Goal: Task Accomplishment & Management: Manage account settings

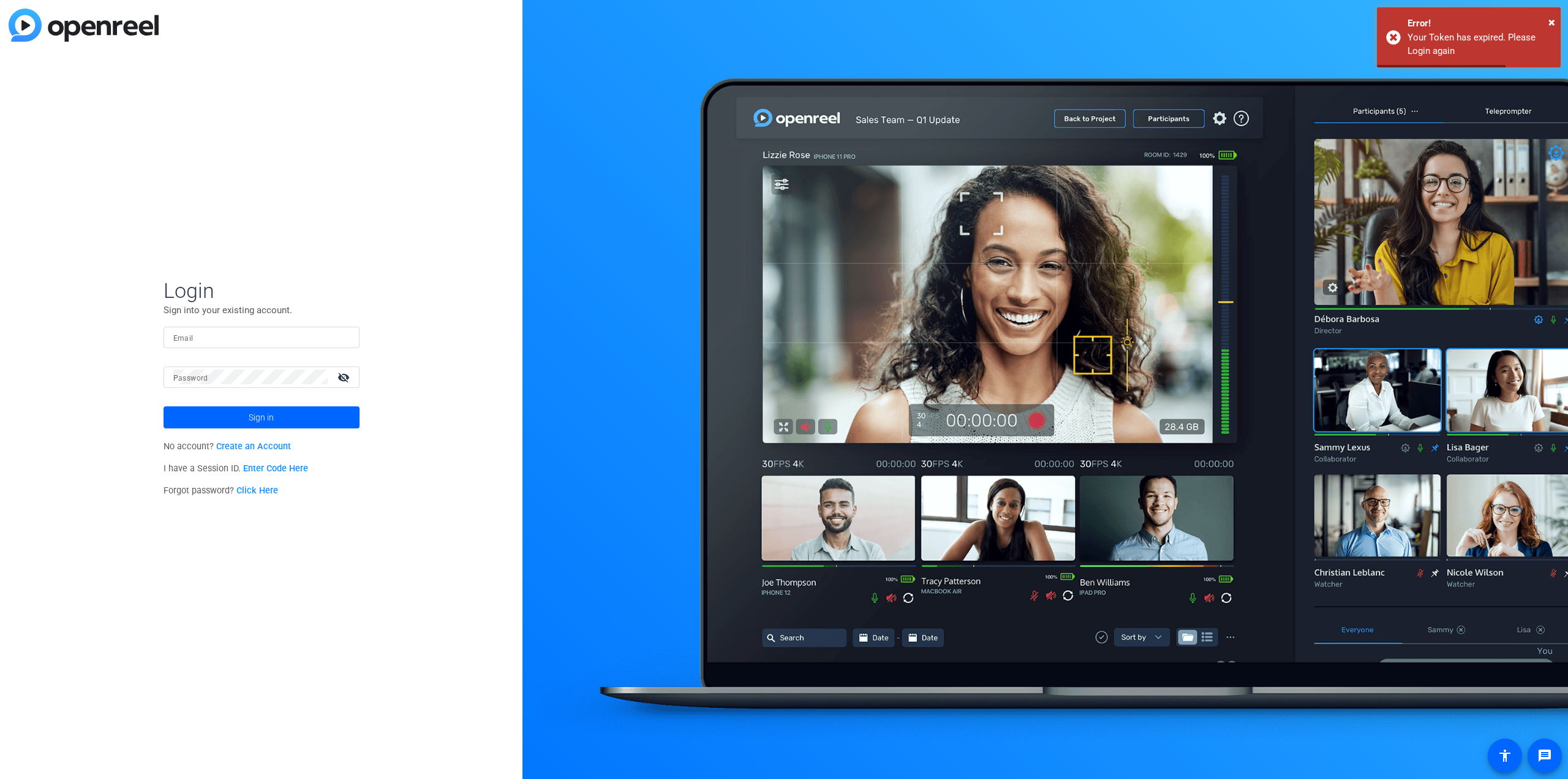
type input "[PERSON_NAME][EMAIL_ADDRESS][DOMAIN_NAME]"
click at [246, 414] on span at bounding box center [261, 417] width 196 height 29
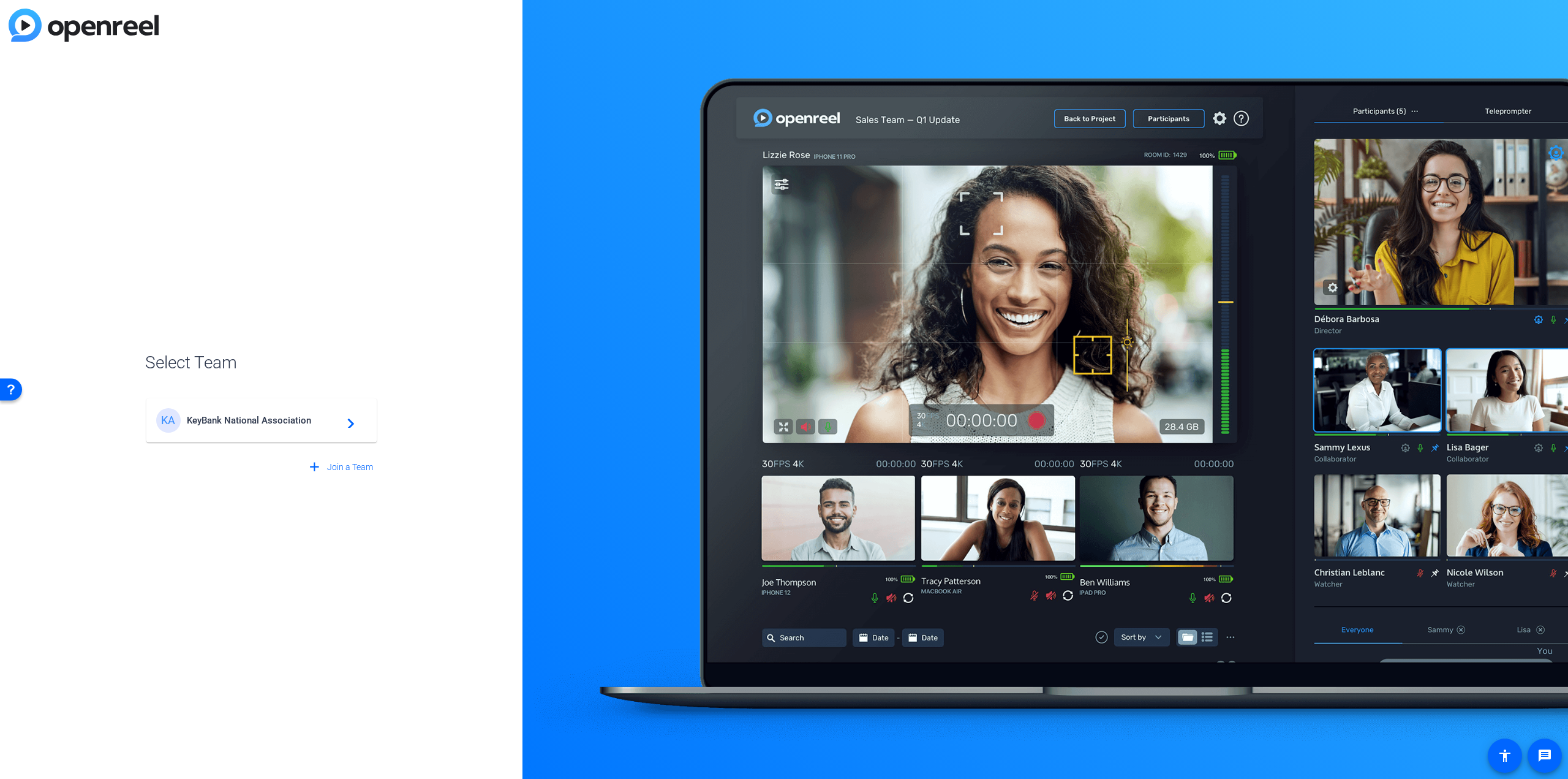
click at [319, 429] on div "KA KeyBank National Association navigate_next" at bounding box center [261, 420] width 211 height 25
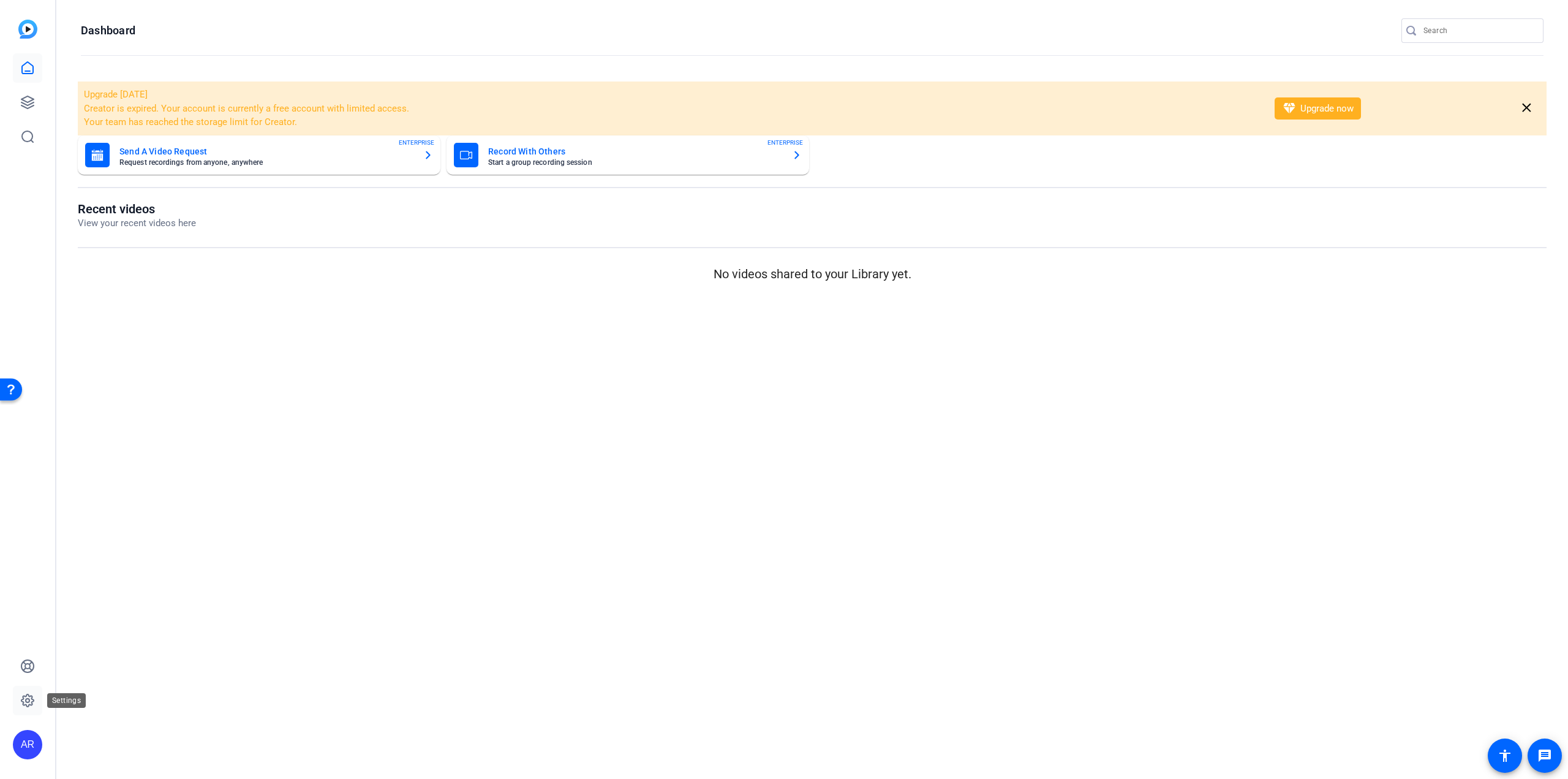
click at [35, 699] on icon at bounding box center [27, 700] width 15 height 15
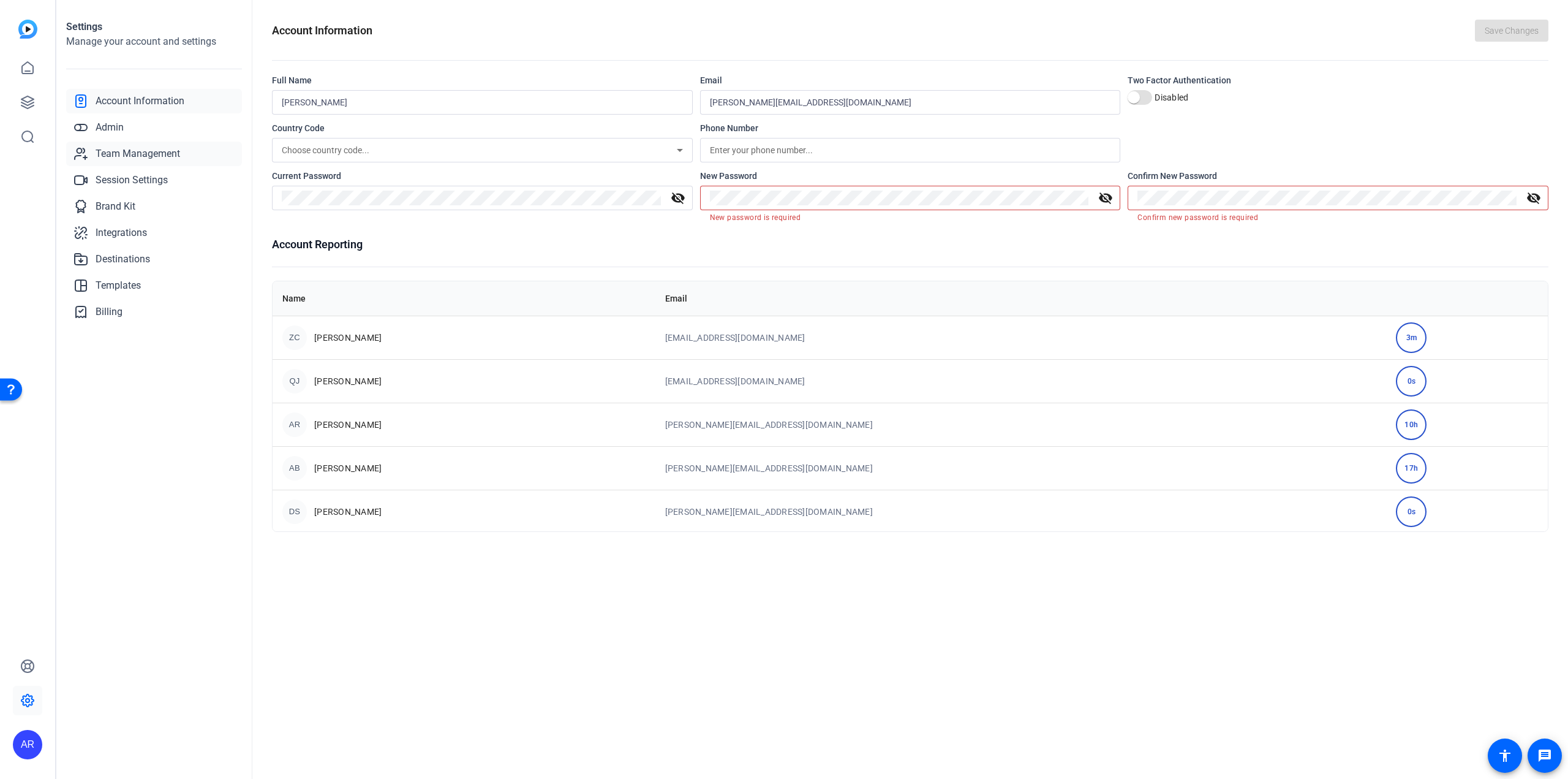
click at [134, 154] on span "Team Management" at bounding box center [138, 154] width 85 height 15
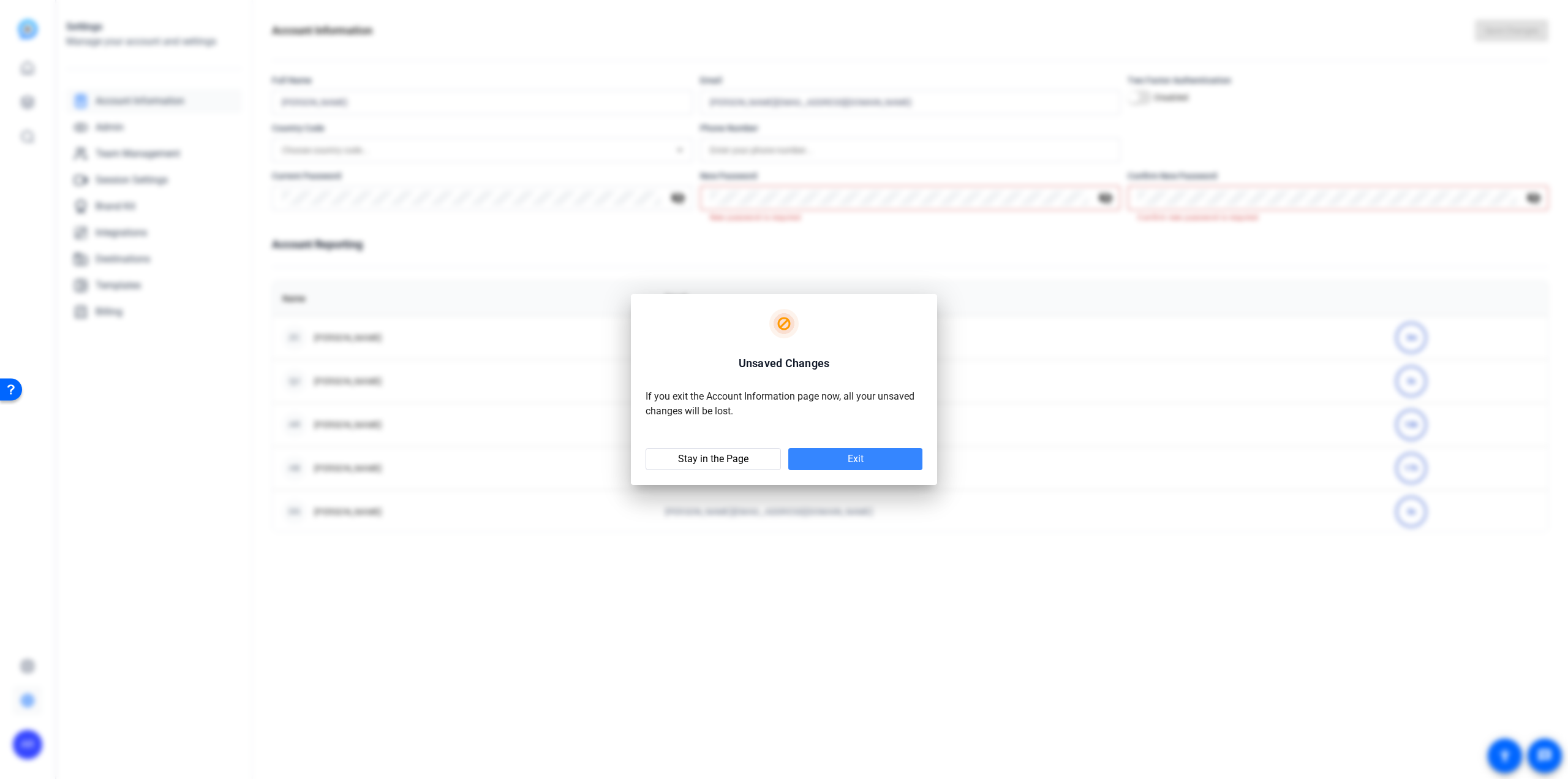
click at [871, 457] on span at bounding box center [856, 459] width 134 height 29
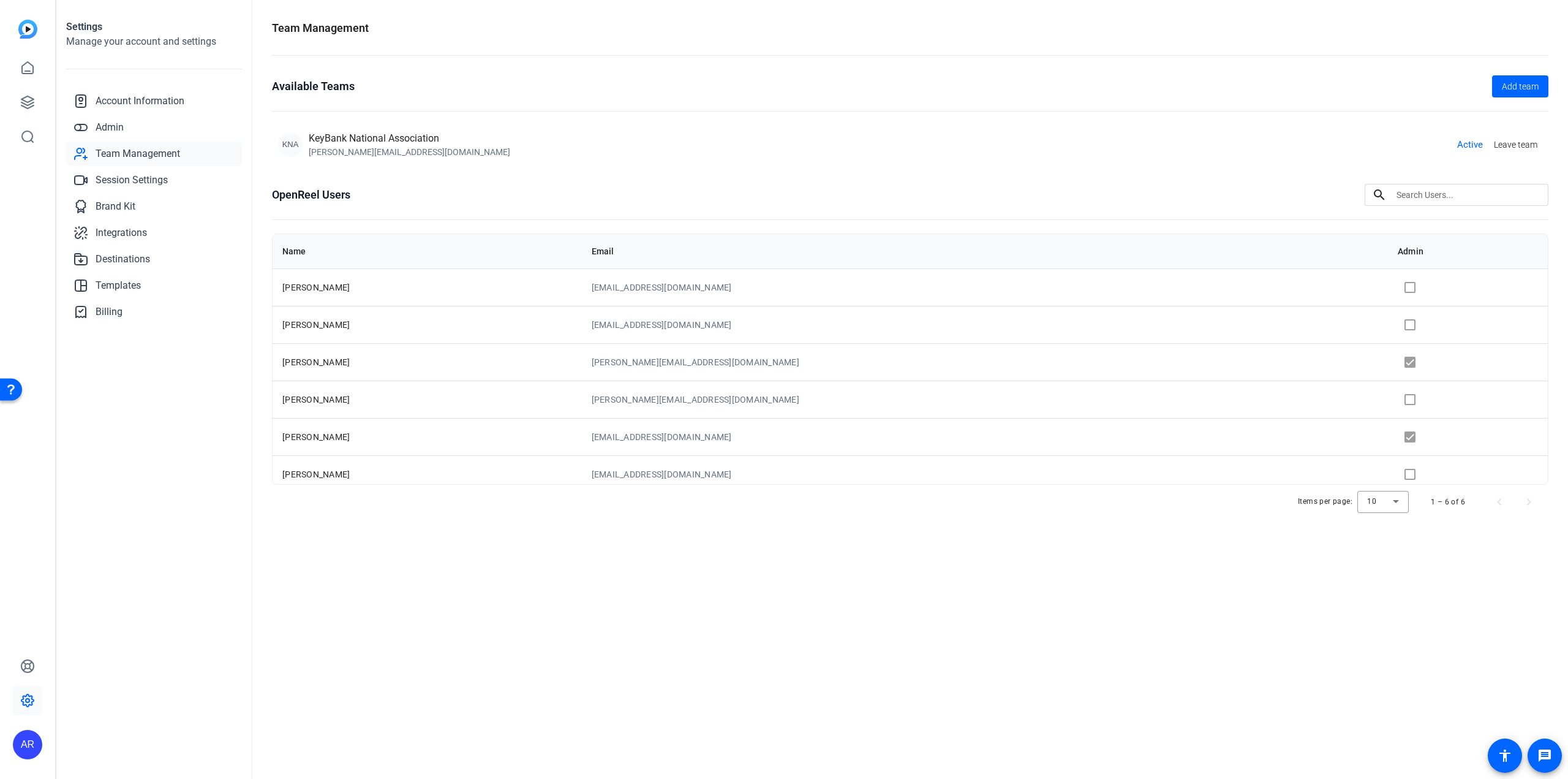
click at [1388, 400] on td at bounding box center [1468, 399] width 160 height 37
click at [1388, 399] on td at bounding box center [1468, 399] width 160 height 37
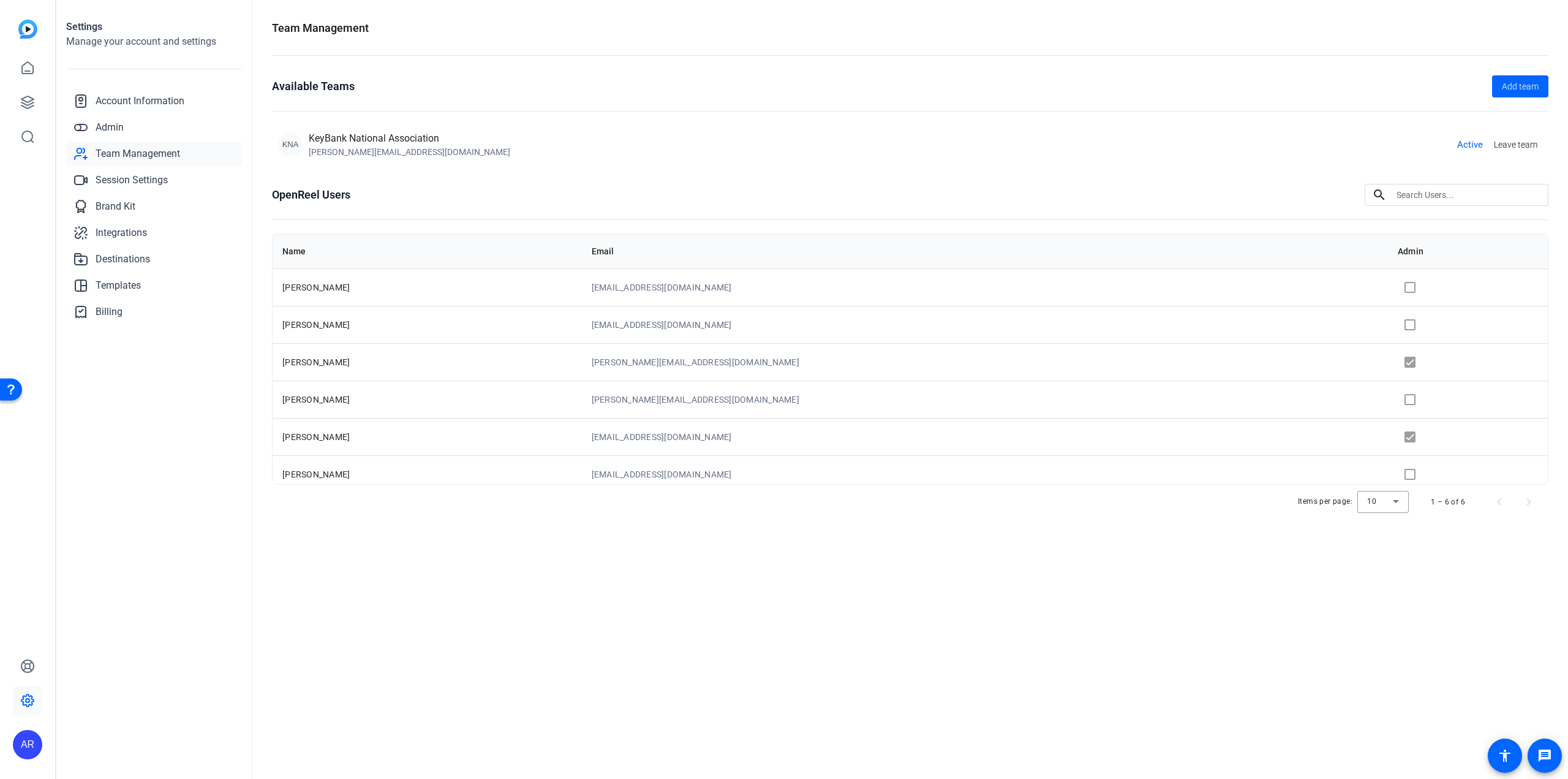
click at [335, 141] on div "KeyBank National Association" at bounding box center [409, 138] width 201 height 15
click at [28, 705] on icon at bounding box center [27, 700] width 12 height 12
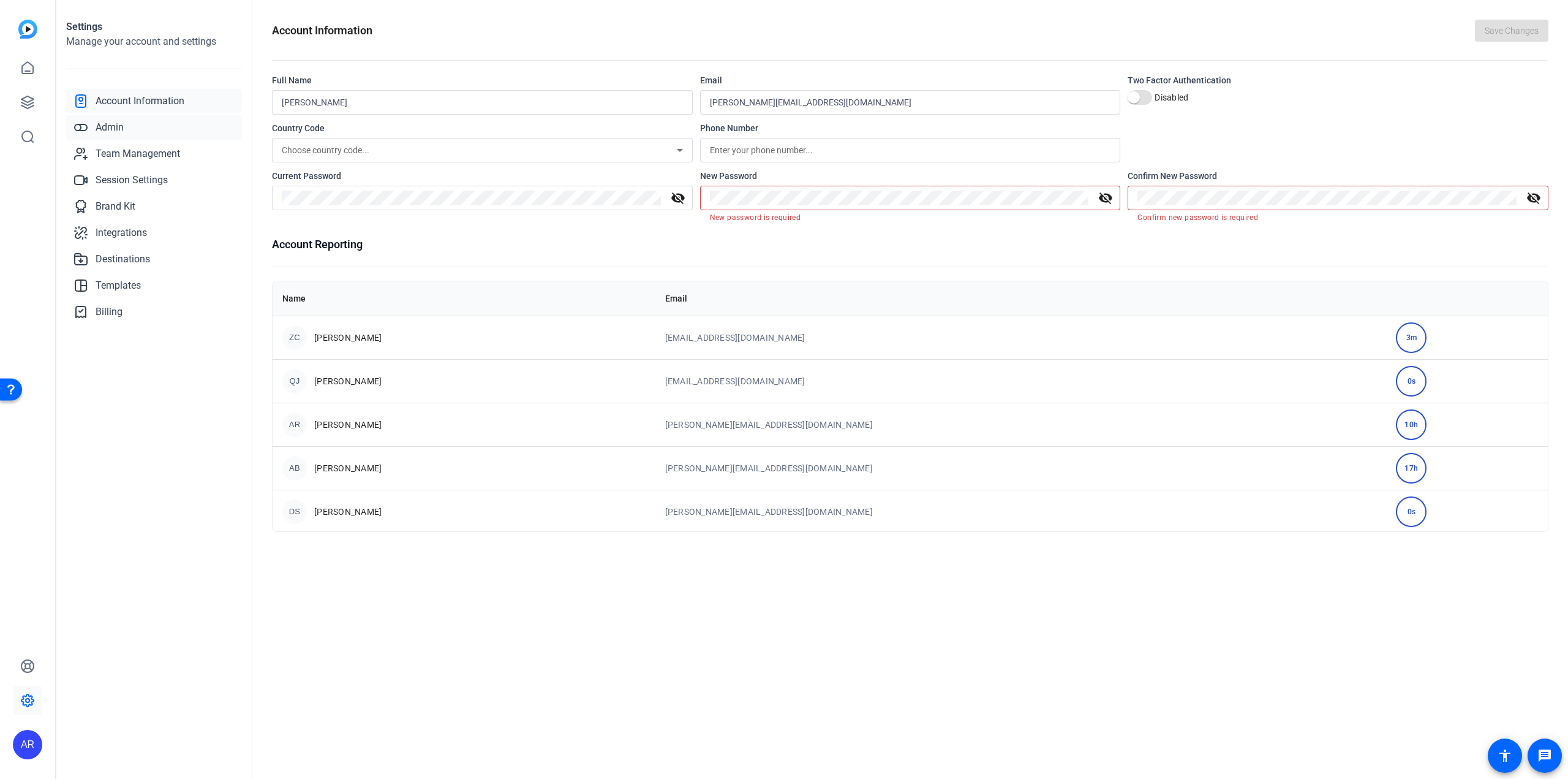
click at [106, 125] on span "Admin" at bounding box center [109, 127] width 28 height 15
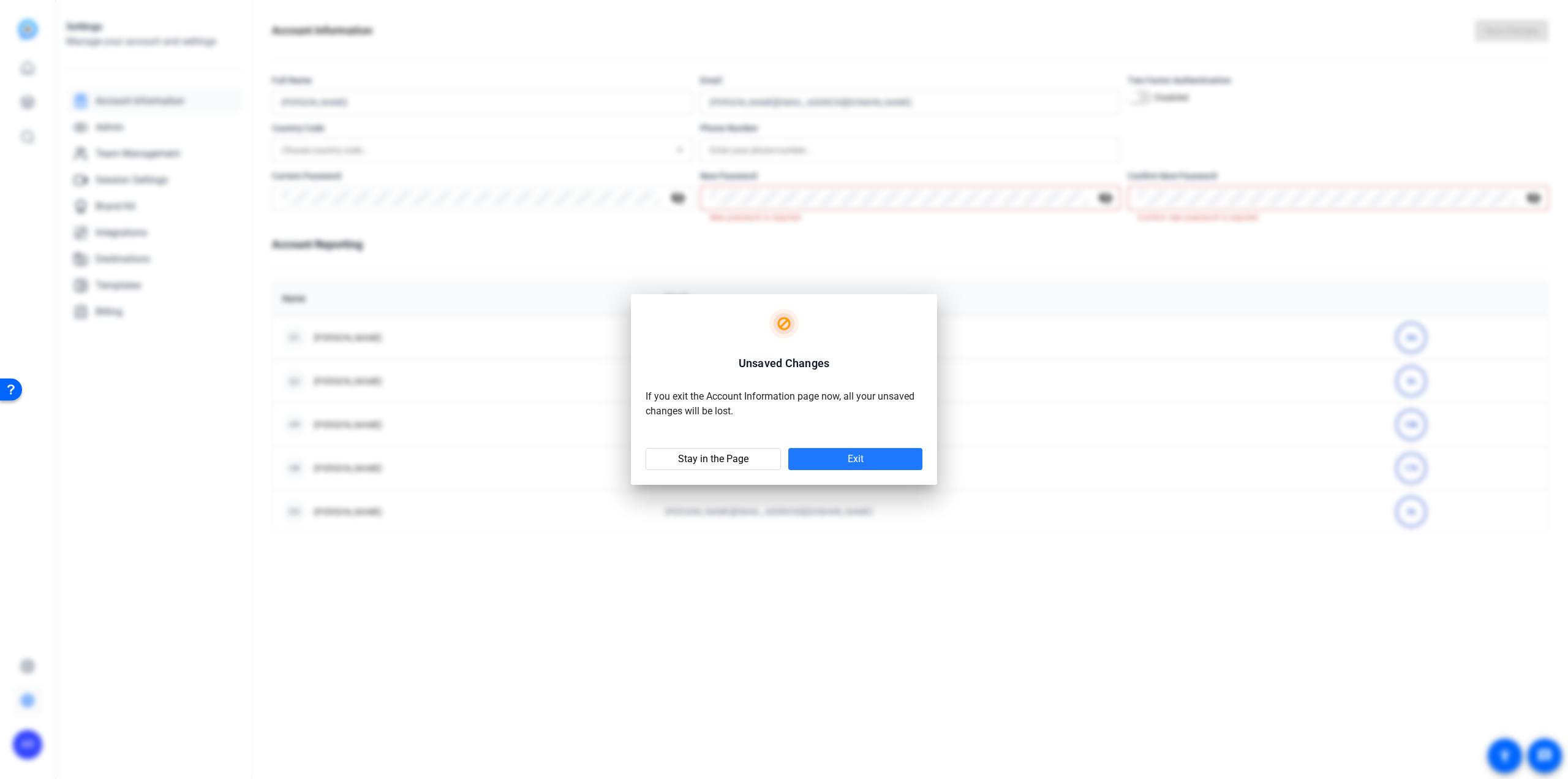
click at [841, 455] on span at bounding box center [856, 459] width 134 height 29
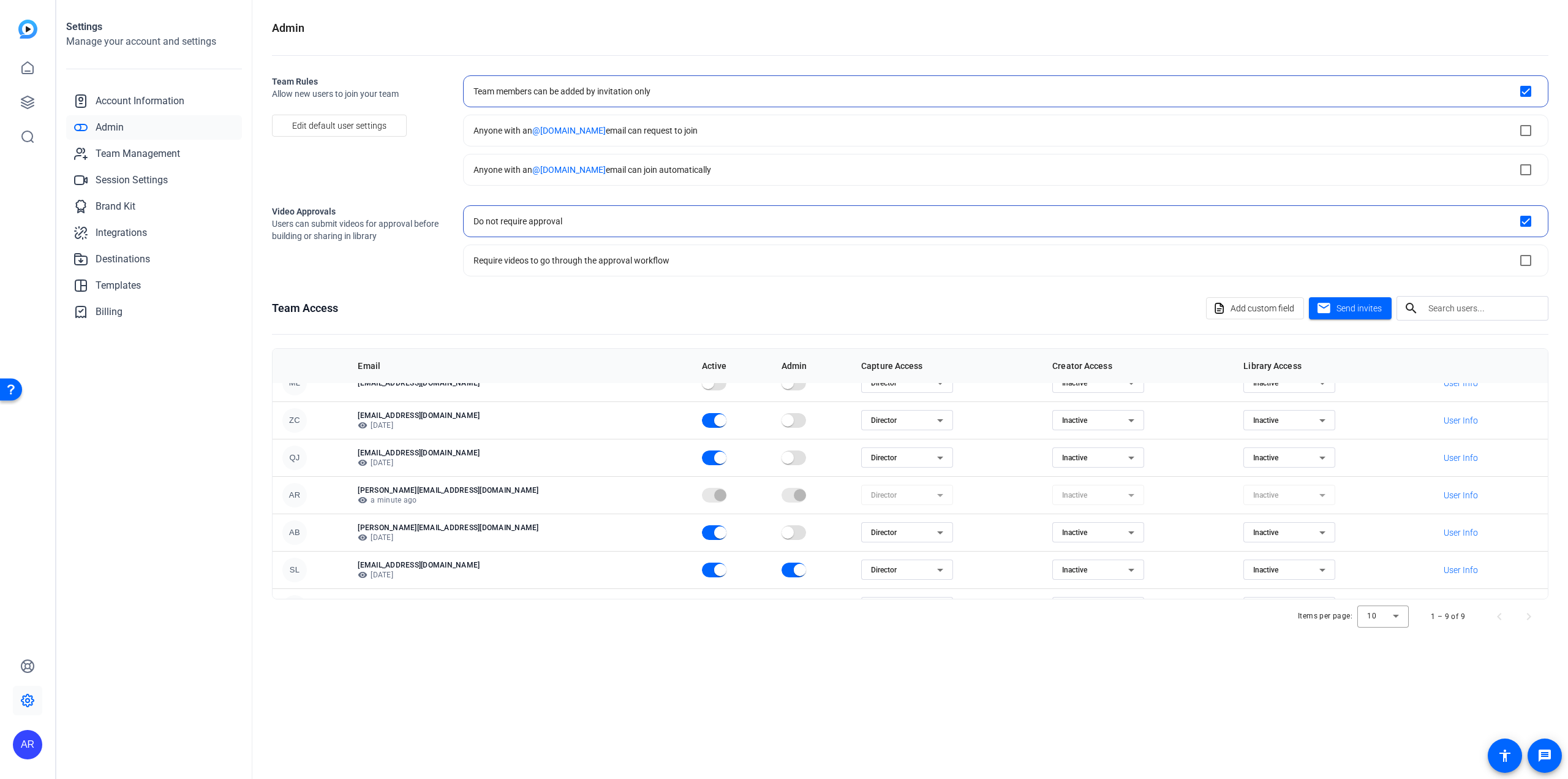
scroll to position [121, 0]
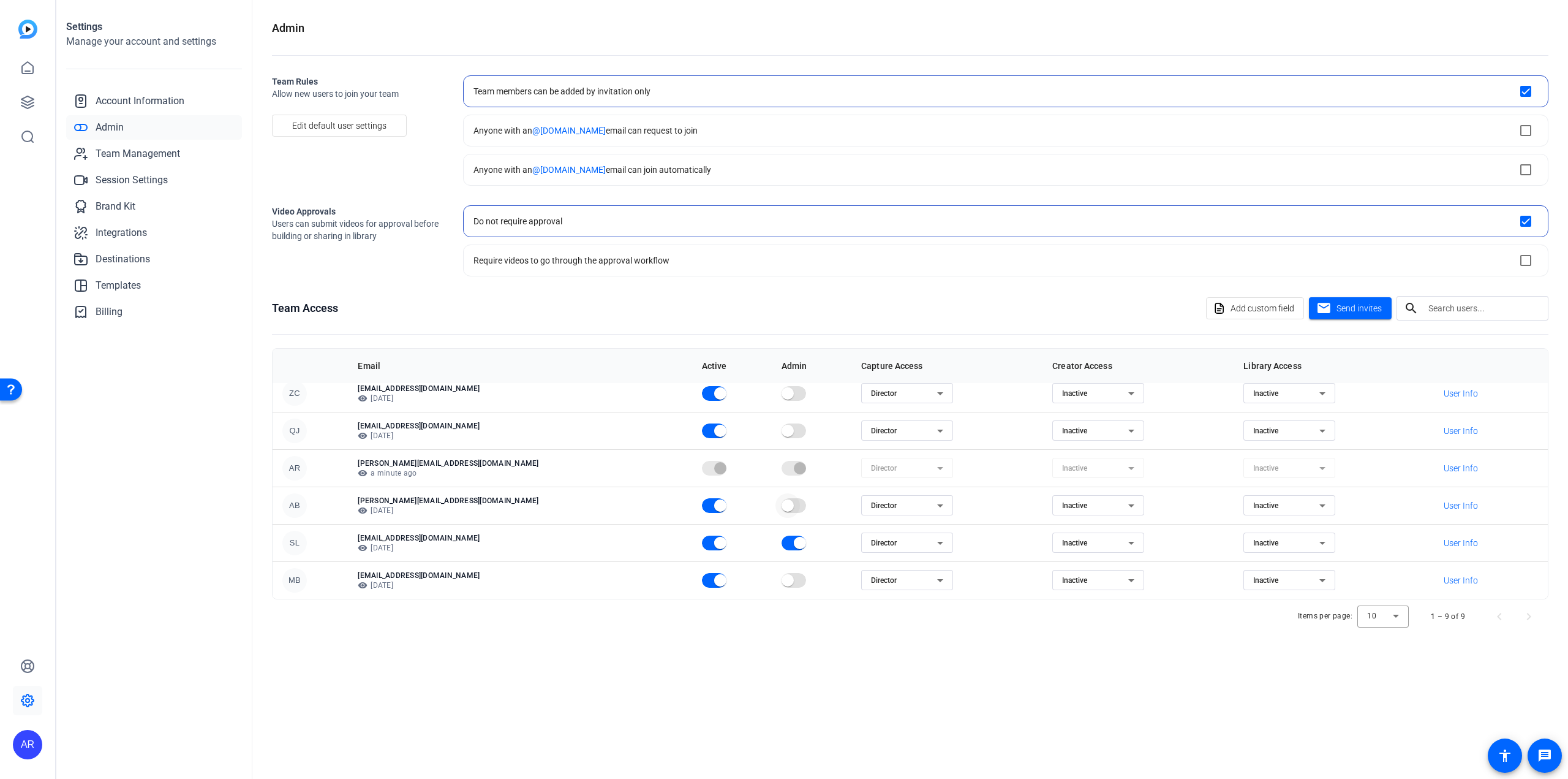
click at [781, 505] on span "button" at bounding box center [787, 505] width 12 height 12
click at [138, 154] on span "Team Management" at bounding box center [138, 154] width 85 height 15
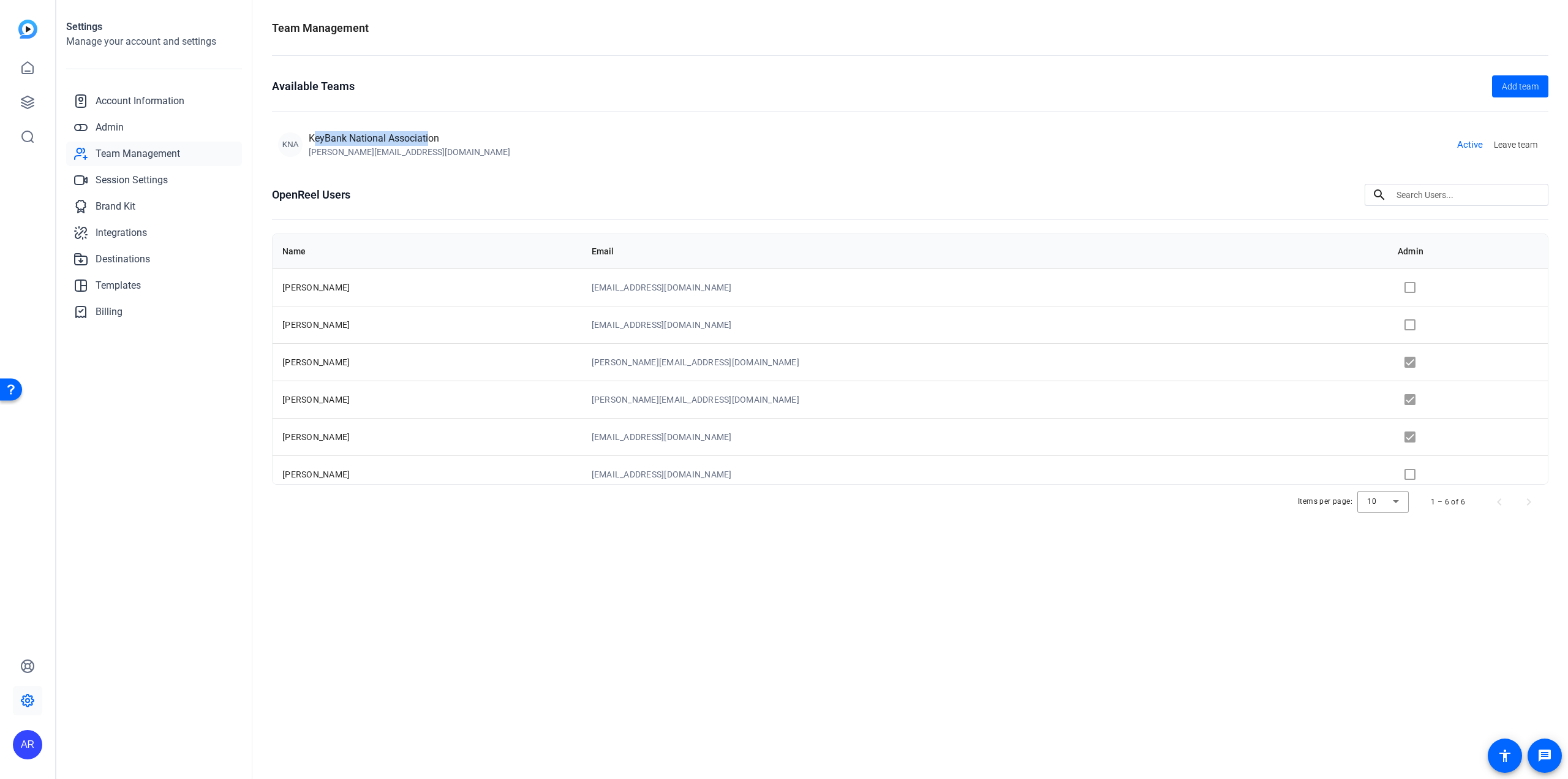
drag, startPoint x: 315, startPoint y: 140, endPoint x: 431, endPoint y: 140, distance: 116.0
click at [431, 140] on div "KeyBank National Association" at bounding box center [409, 138] width 201 height 15
click at [129, 93] on link "Account Information" at bounding box center [154, 101] width 176 height 25
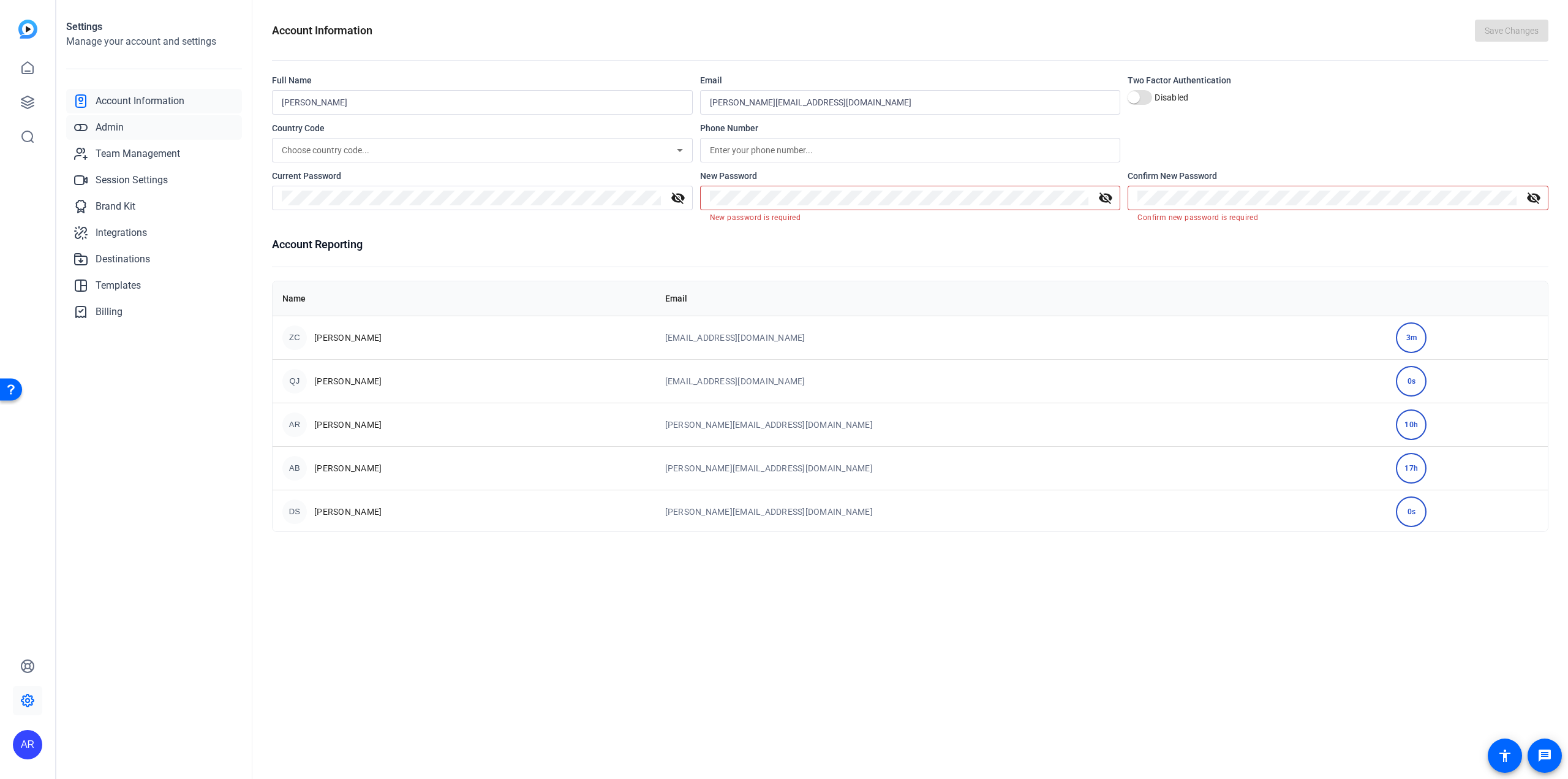
click at [114, 128] on span "Admin" at bounding box center [109, 127] width 28 height 15
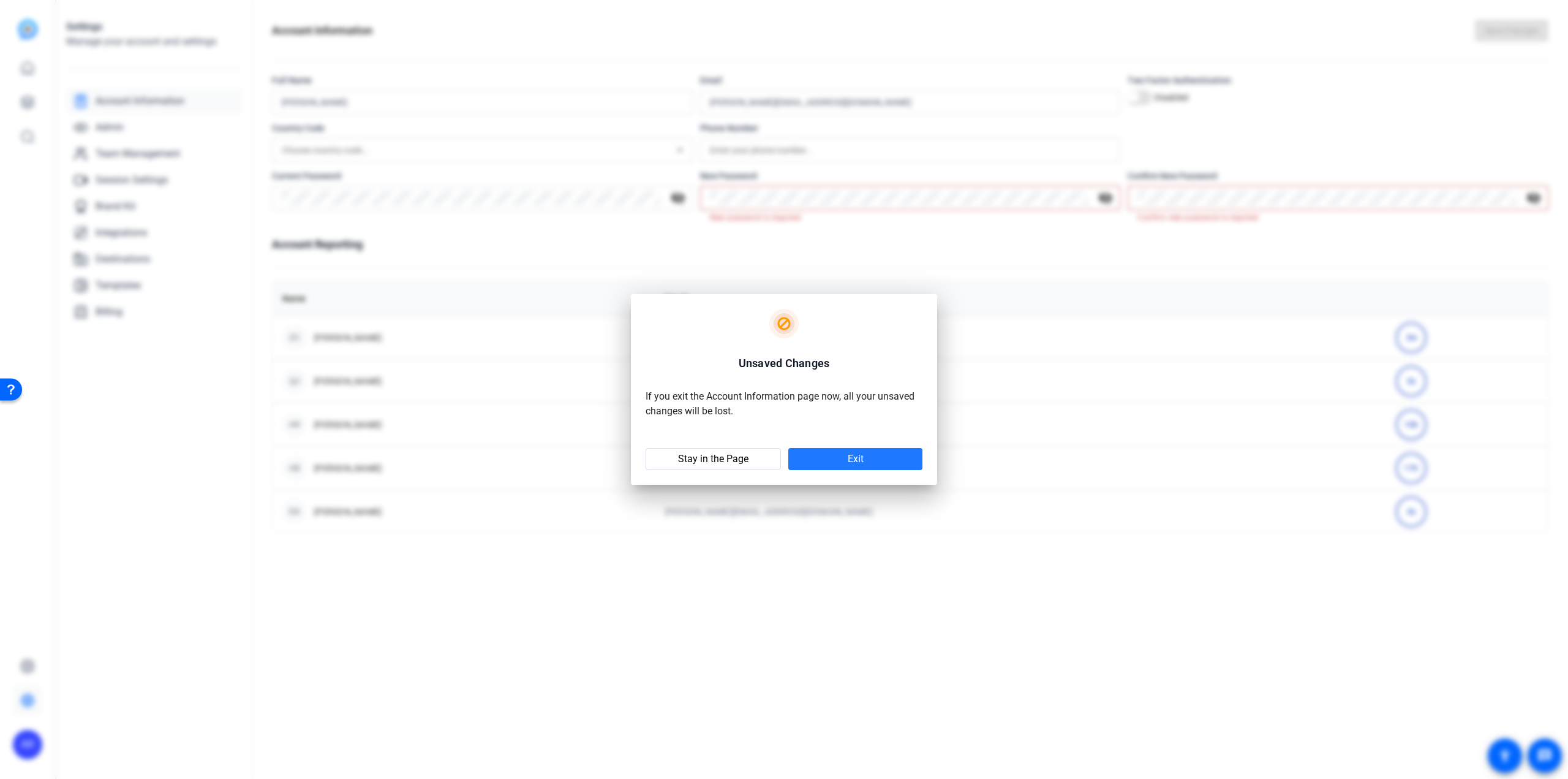
click at [856, 465] on span "Exit" at bounding box center [856, 459] width 16 height 12
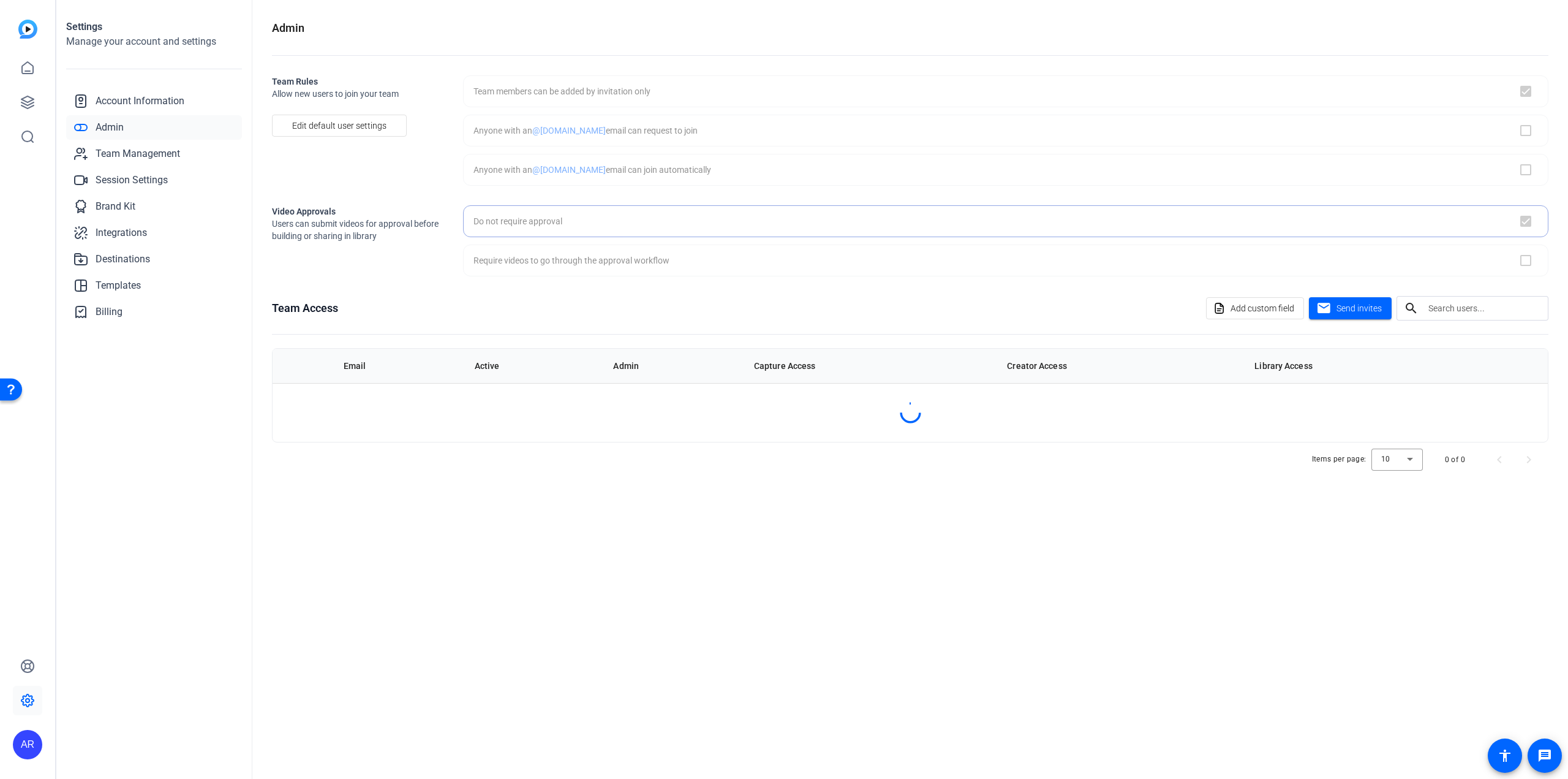
checkbox input "true"
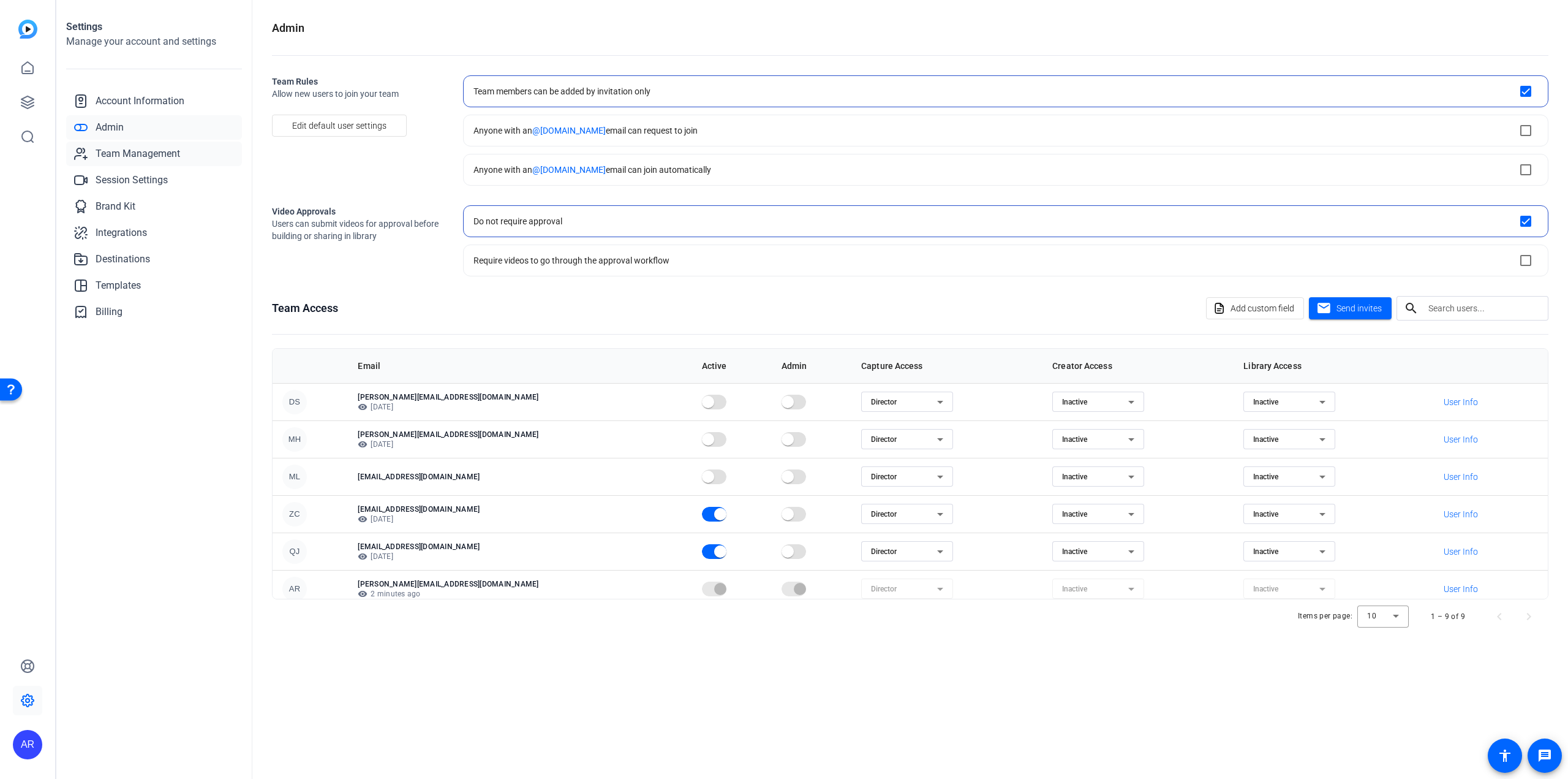
click at [143, 152] on span "Team Management" at bounding box center [138, 154] width 85 height 15
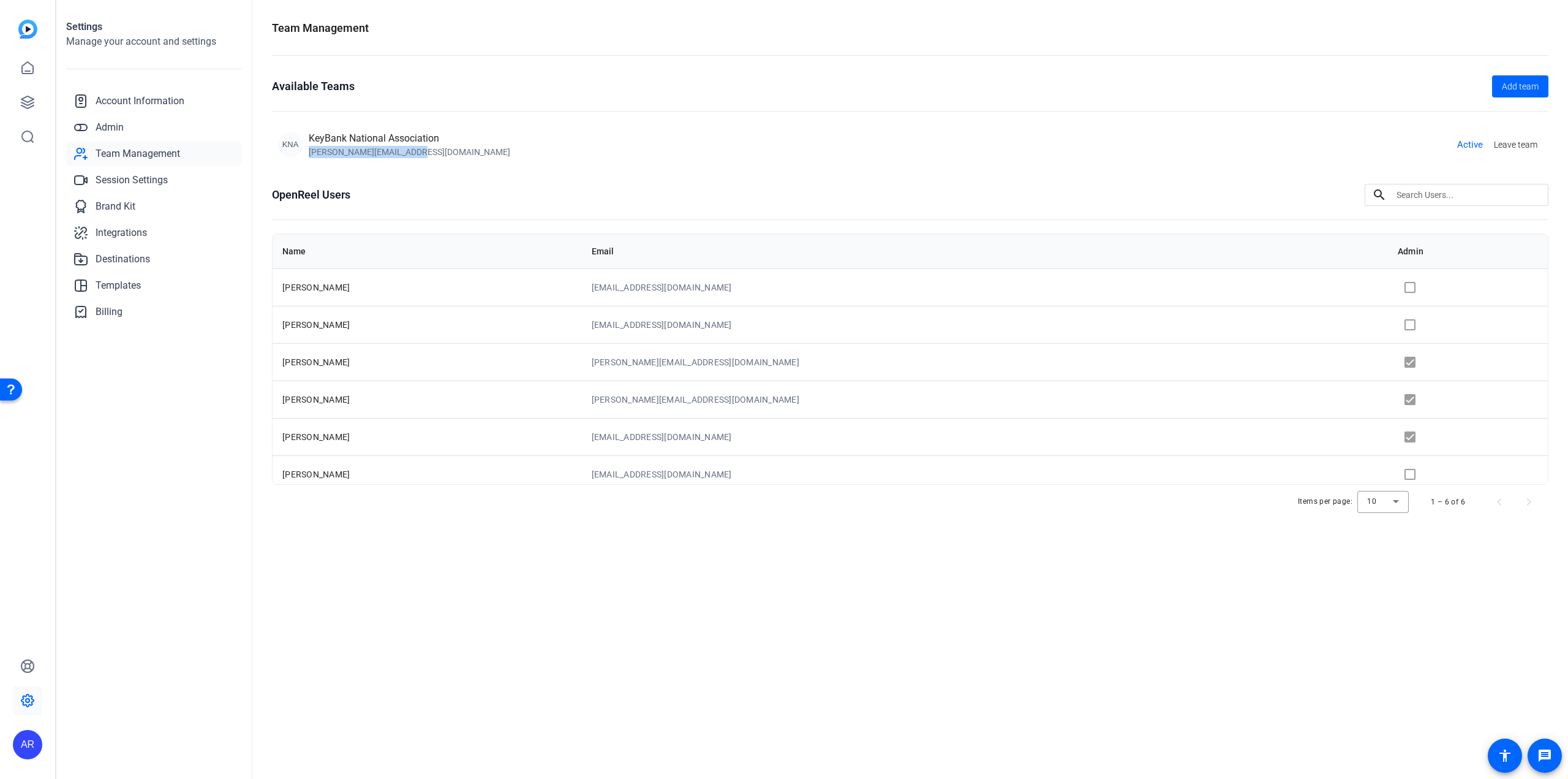
drag, startPoint x: 308, startPoint y: 149, endPoint x: 434, endPoint y: 153, distance: 126.1
click at [434, 153] on div "KNA KeyBank National Association [EMAIL_ADDRESS][DOMAIN_NAME]" at bounding box center [394, 144] width 232 height 27
click at [98, 130] on span "Admin" at bounding box center [109, 127] width 28 height 15
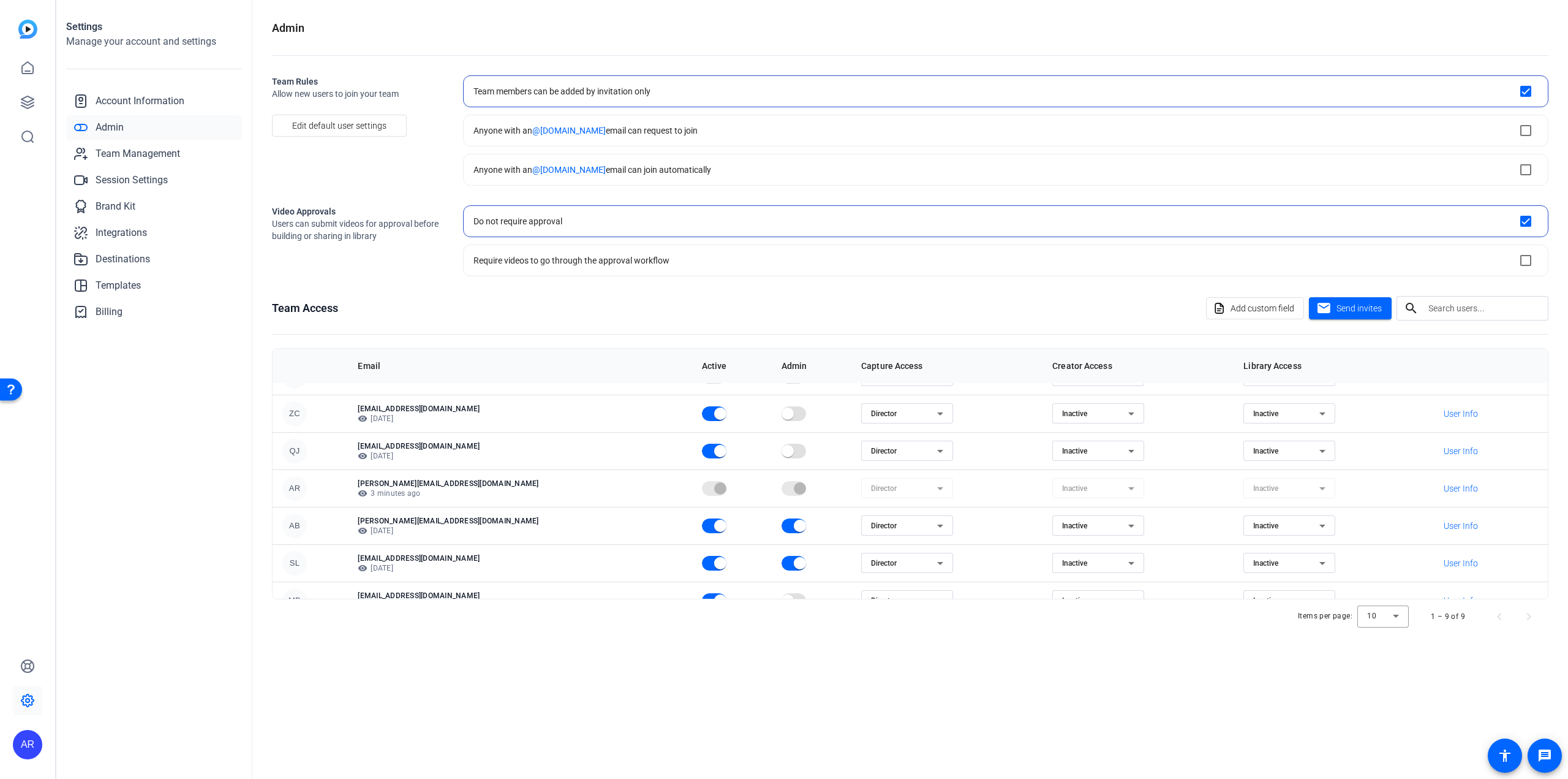
scroll to position [121, 0]
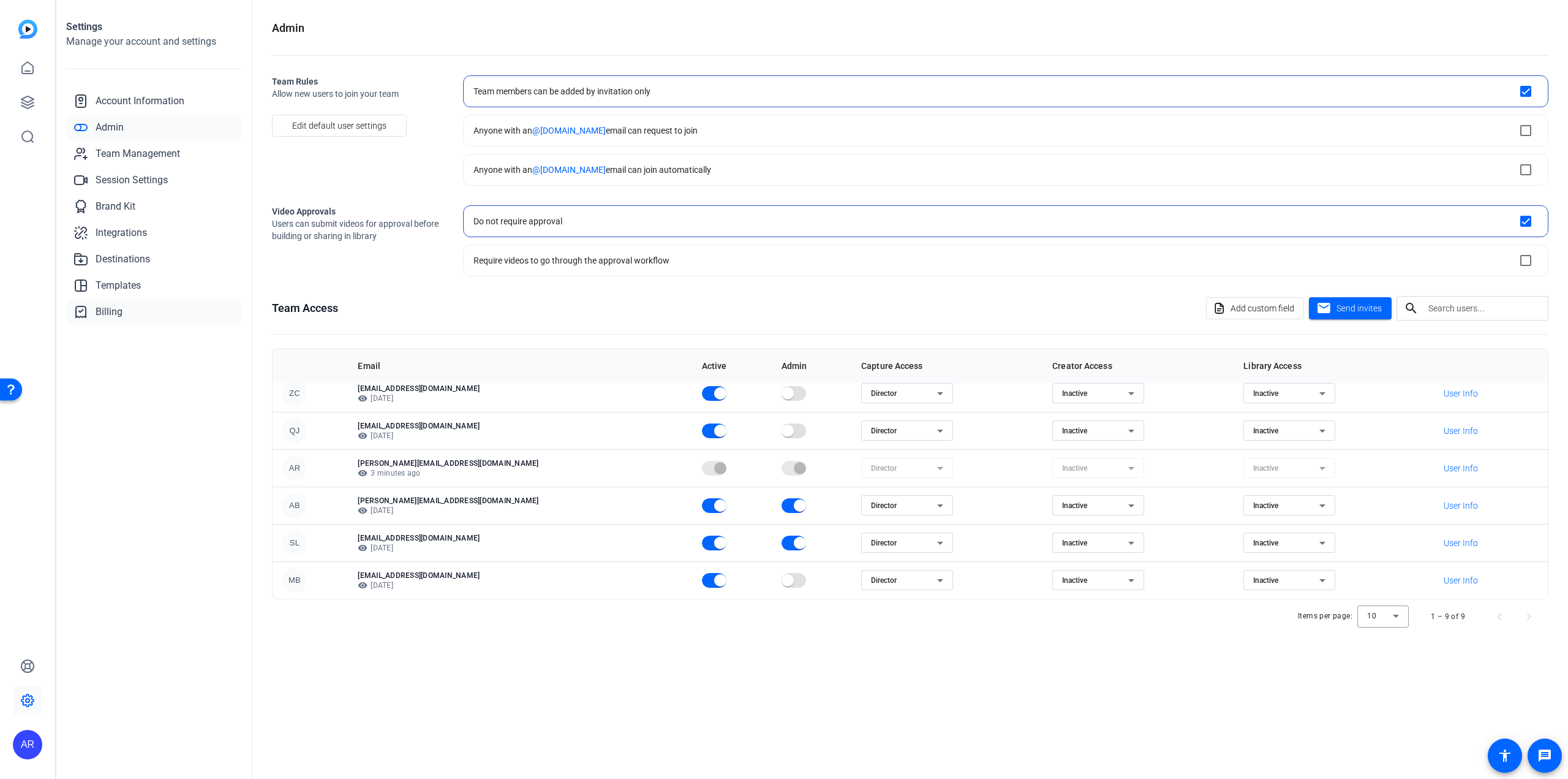
drag, startPoint x: 80, startPoint y: 299, endPoint x: 93, endPoint y: 308, distance: 15.8
click at [81, 301] on div "Account Information Admin Team Management Session Settings Brand Kit Integratio…" at bounding box center [154, 206] width 176 height 235
click at [94, 308] on link "Billing" at bounding box center [154, 312] width 176 height 25
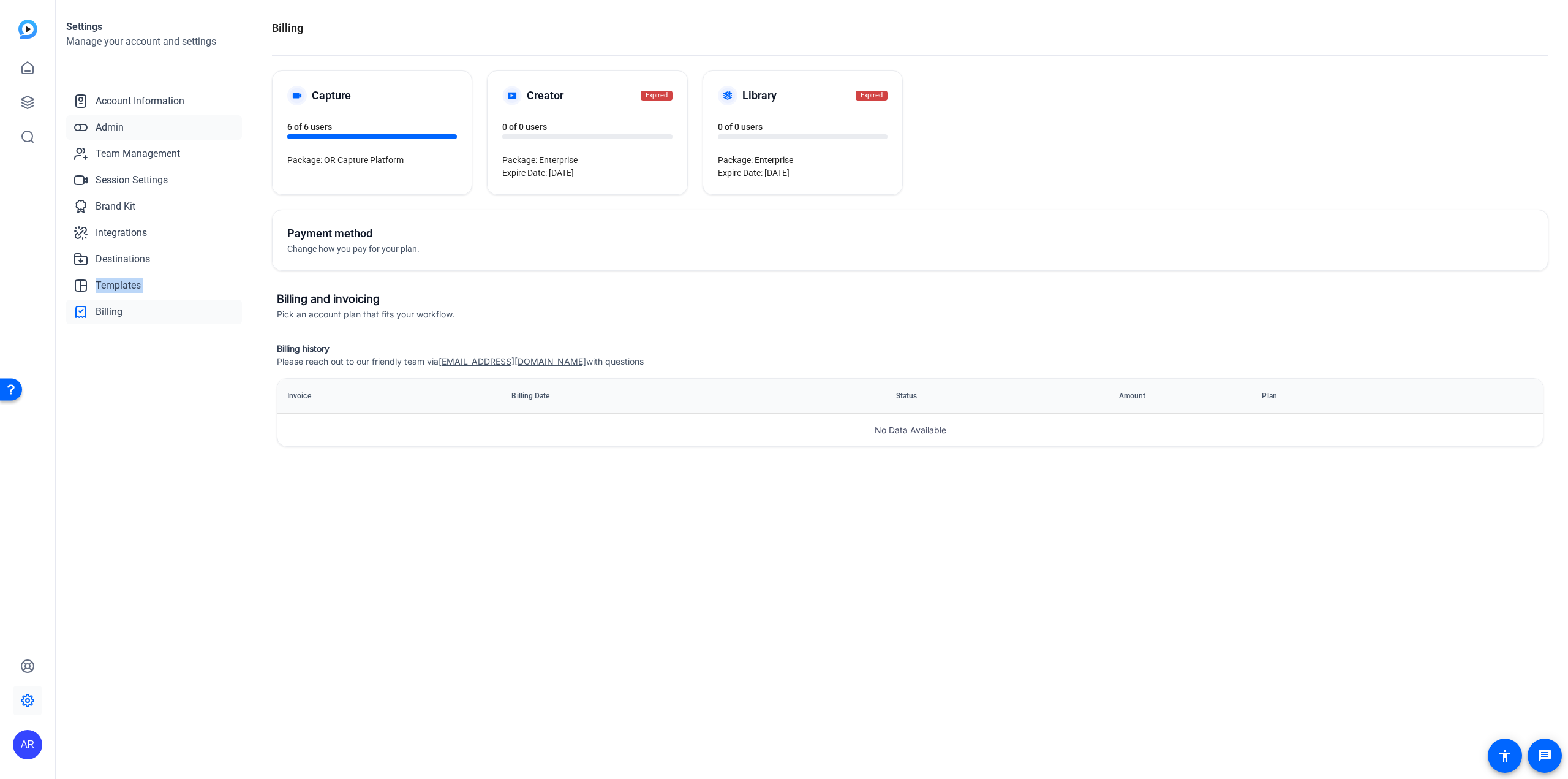
click at [102, 122] on span "Admin" at bounding box center [109, 127] width 28 height 15
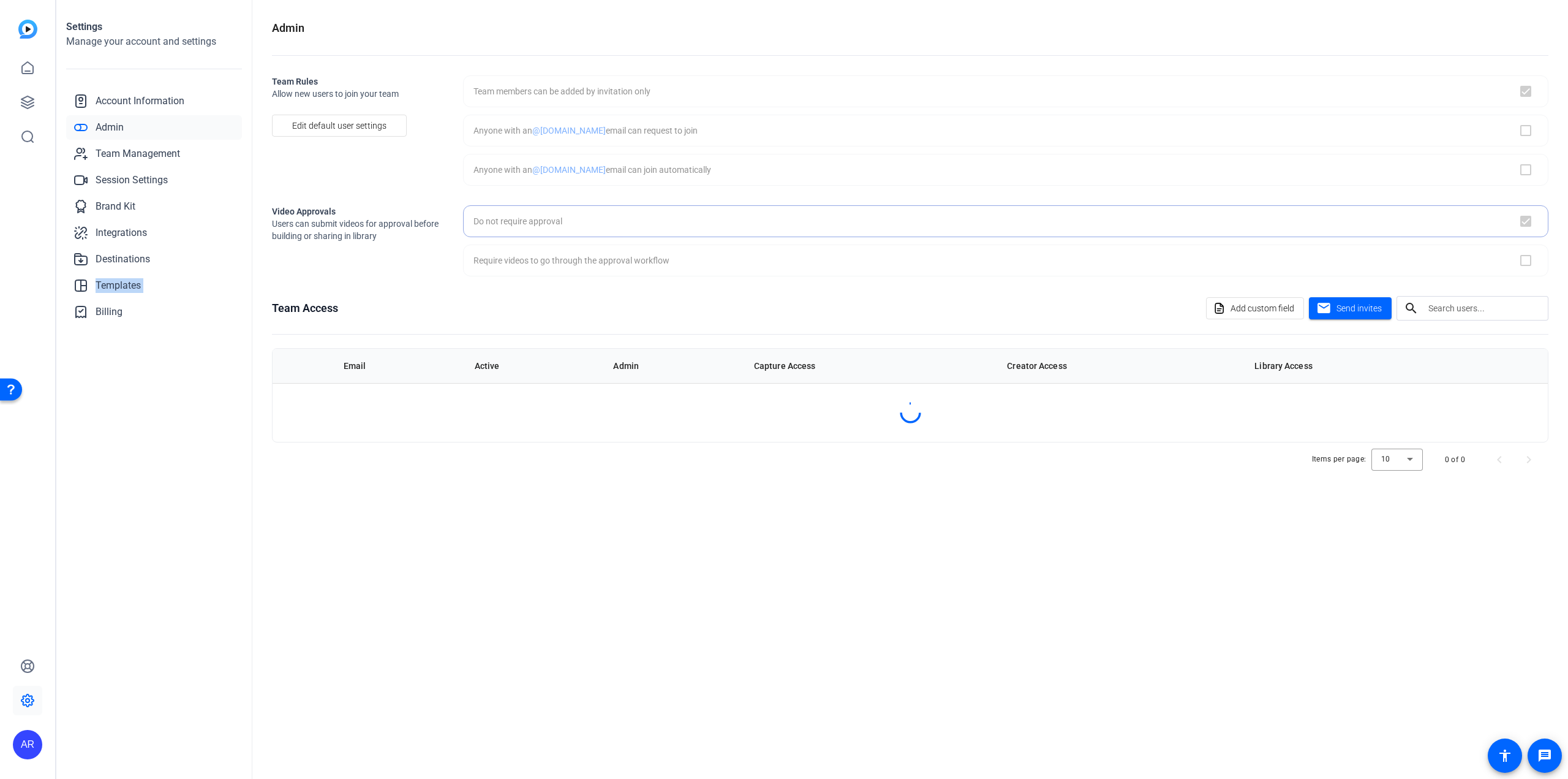
checkbox input "true"
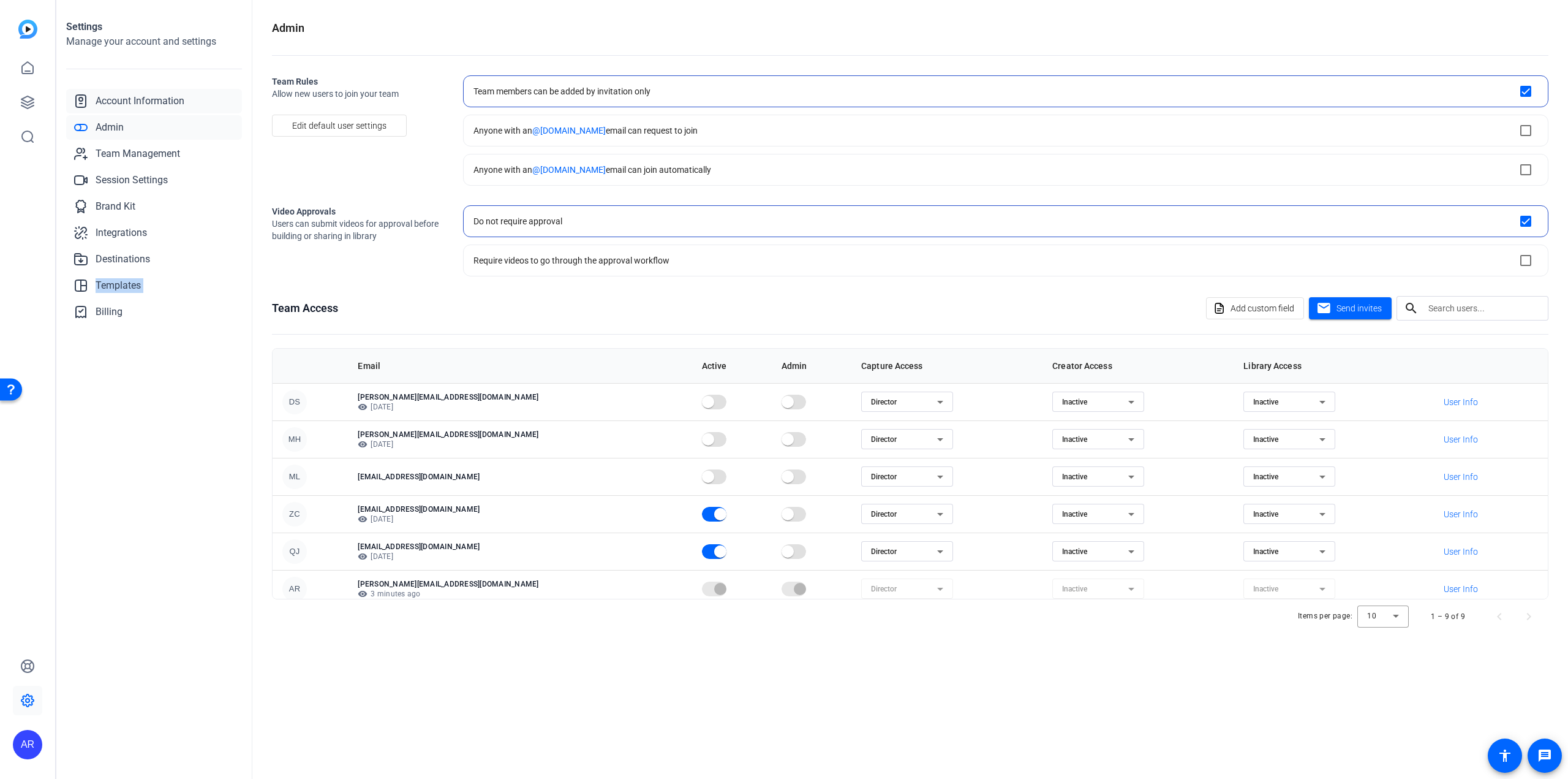
click at [154, 97] on span "Account Information" at bounding box center [140, 101] width 89 height 15
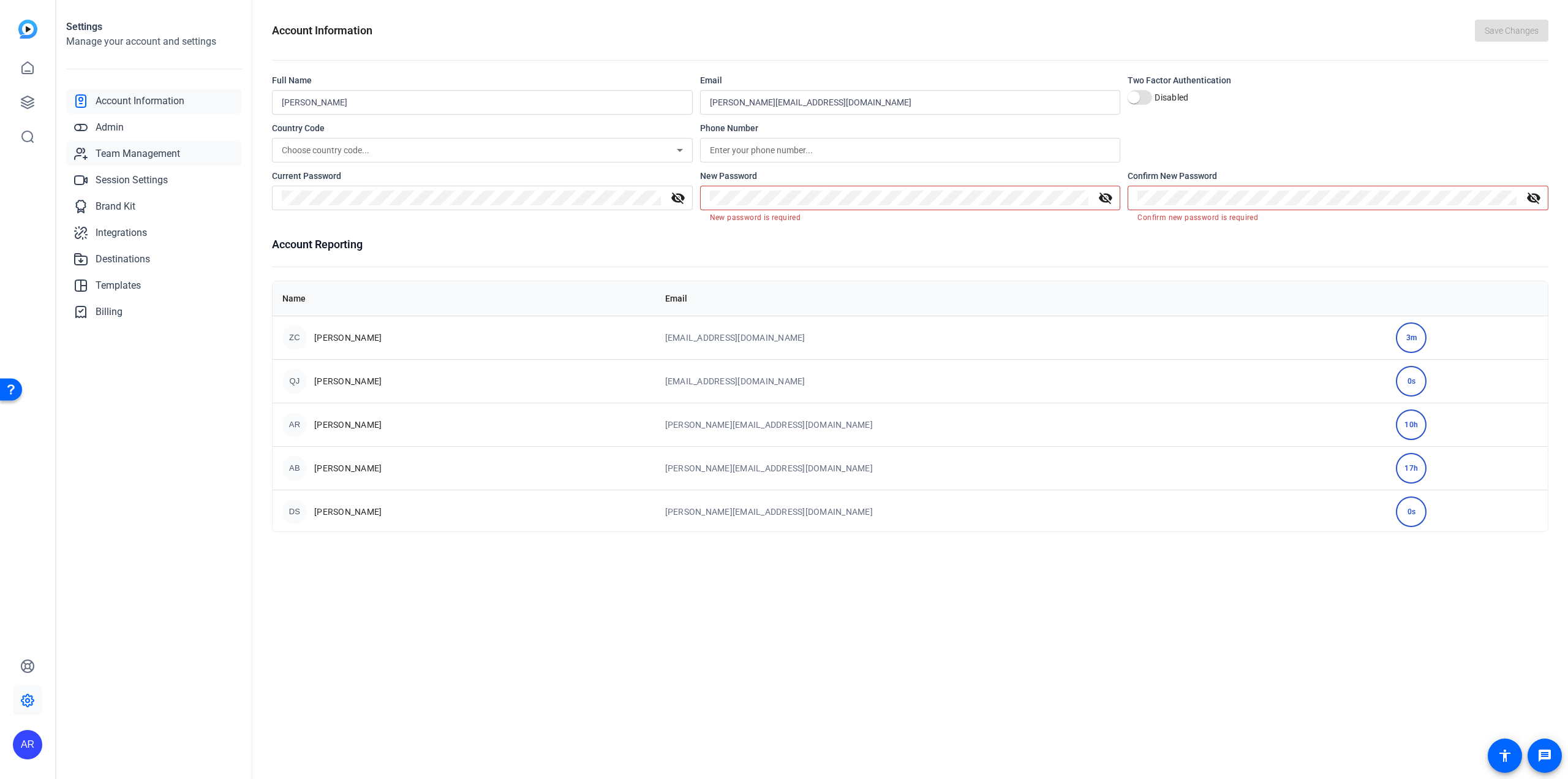
click at [117, 147] on span "Team Management" at bounding box center [138, 154] width 85 height 15
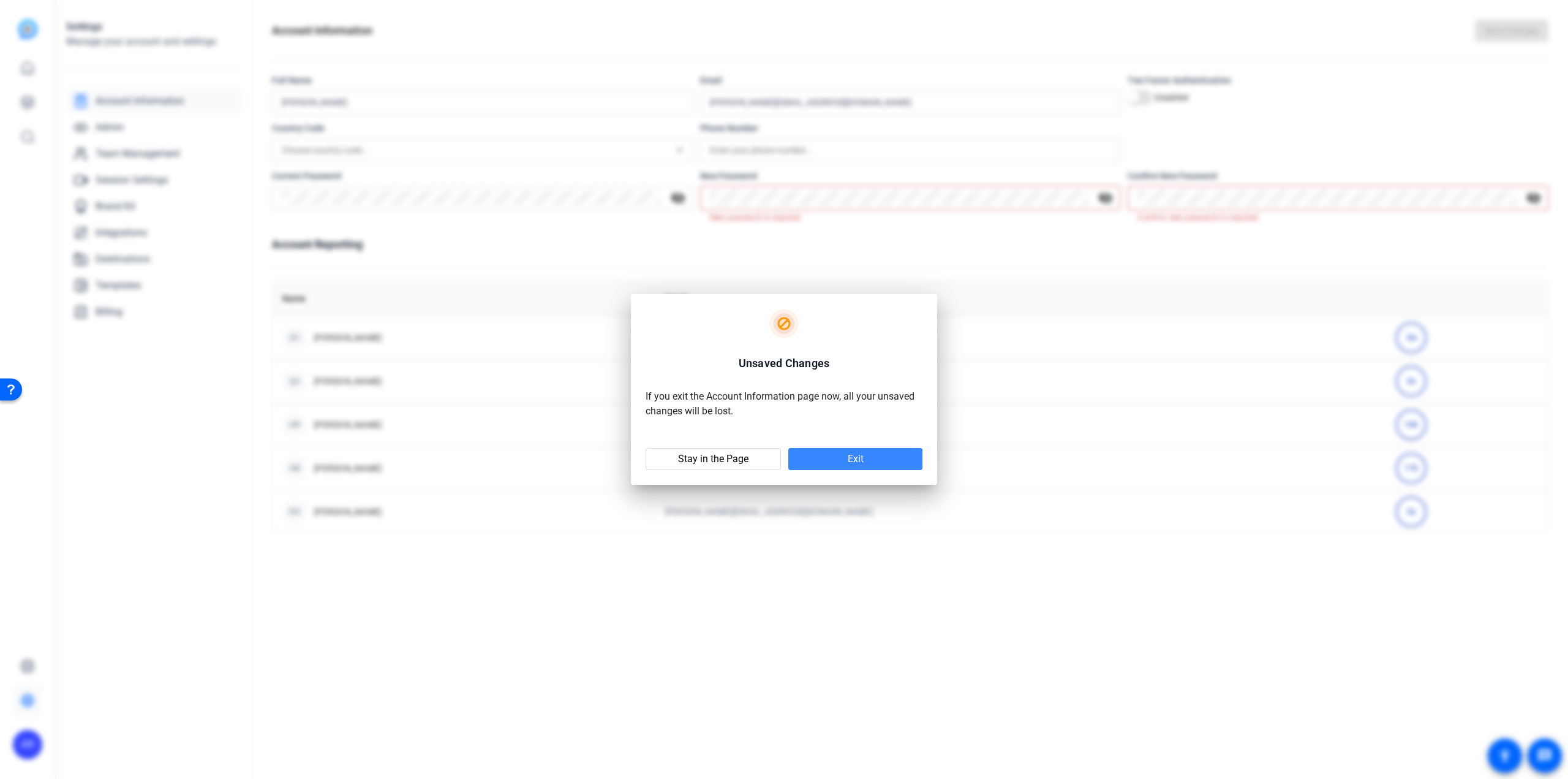
click at [841, 464] on span at bounding box center [856, 459] width 134 height 29
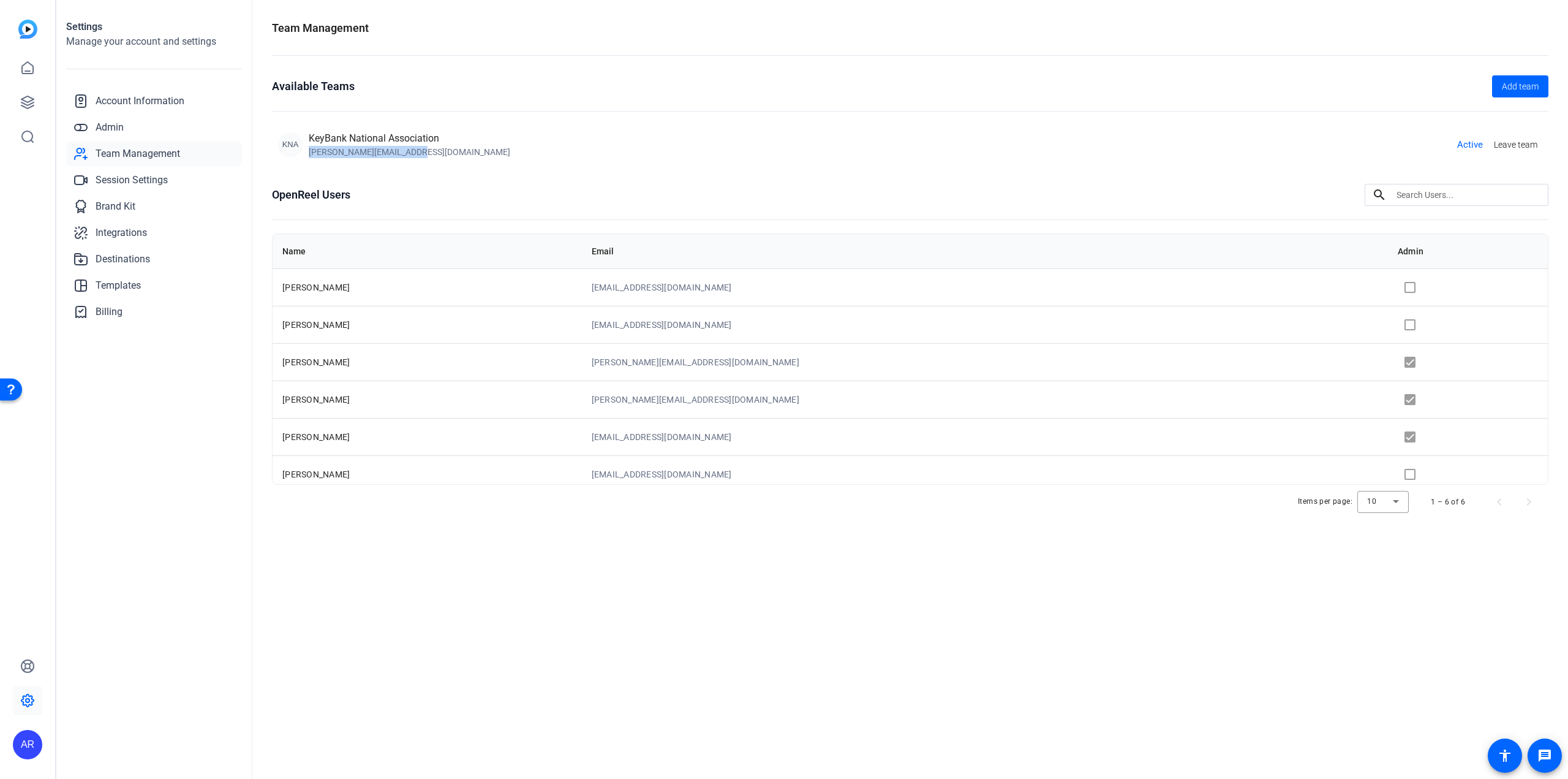
drag, startPoint x: 424, startPoint y: 149, endPoint x: 308, endPoint y: 171, distance: 118.1
click at [308, 171] on openreel-team-management "Team Management Available Teams Add team KNA KeyBank National Association [EMAI…" at bounding box center [910, 278] width 1277 height 518
copy div "[PERSON_NAME][EMAIL_ADDRESS][DOMAIN_NAME]"
click at [27, 99] on icon at bounding box center [27, 102] width 15 height 15
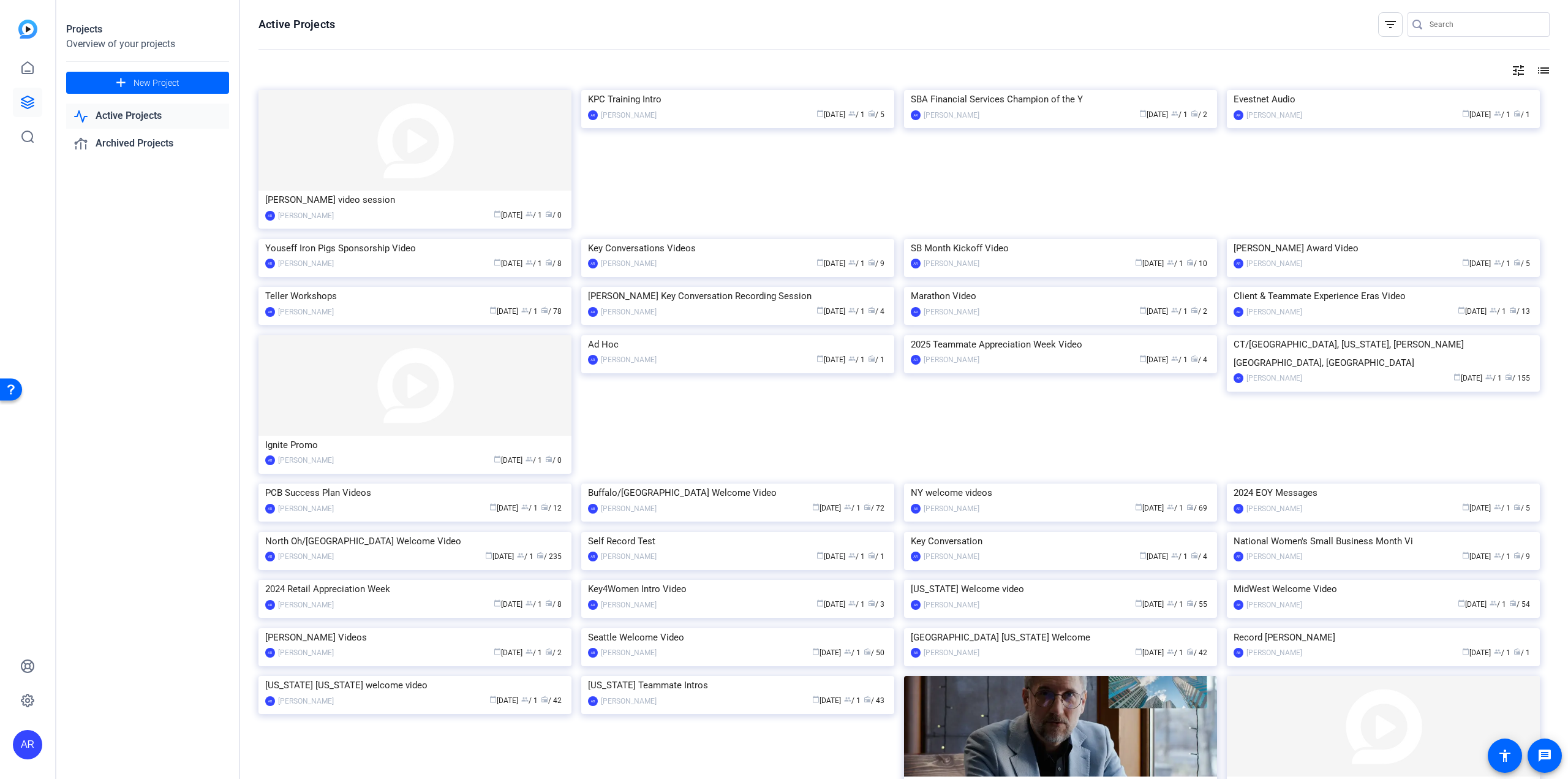
click at [149, 116] on link "Active Projects" at bounding box center [148, 116] width 163 height 25
click at [167, 83] on span "New Project" at bounding box center [156, 83] width 46 height 13
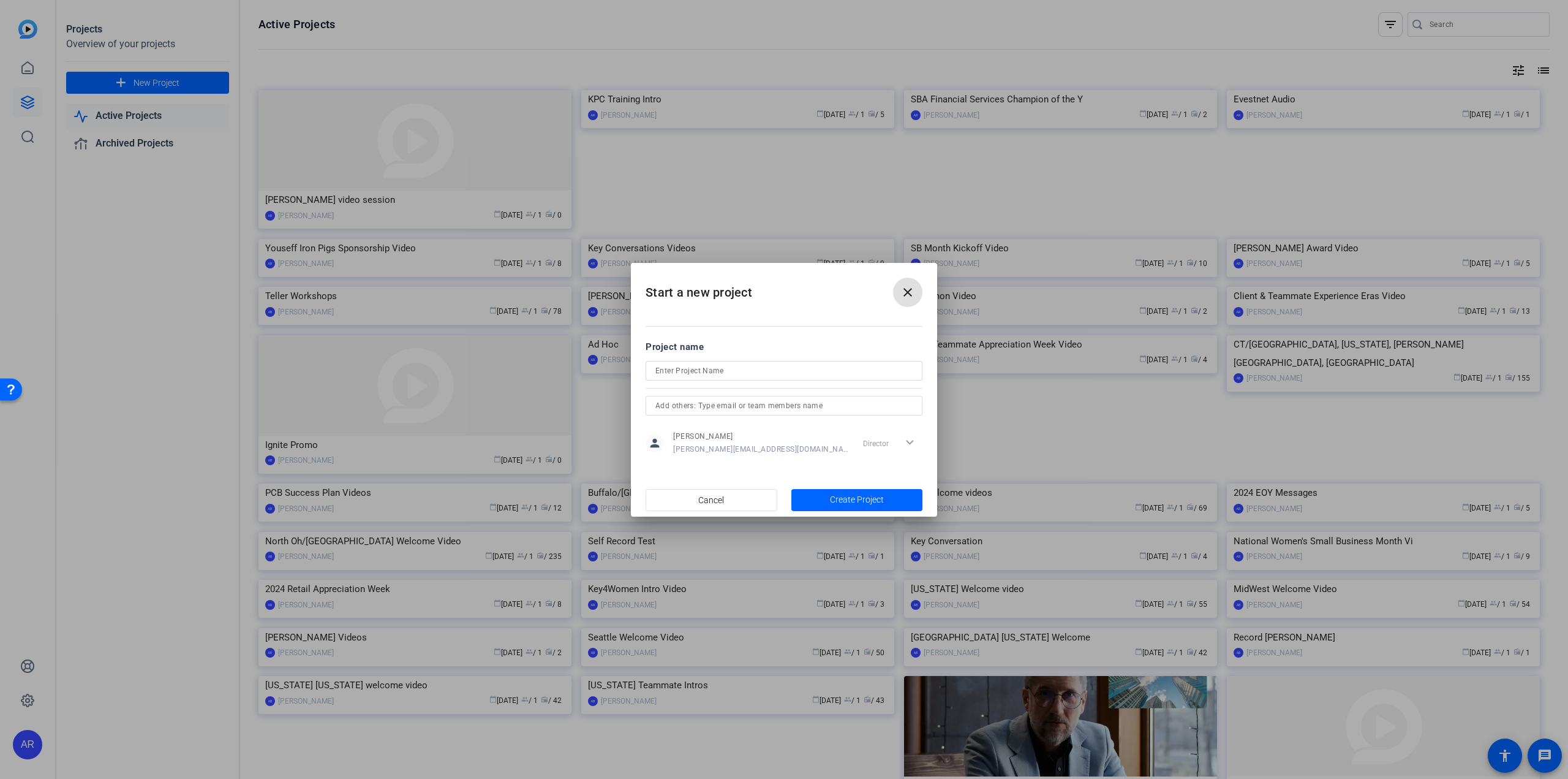
click at [905, 293] on mat-icon "close" at bounding box center [908, 292] width 15 height 15
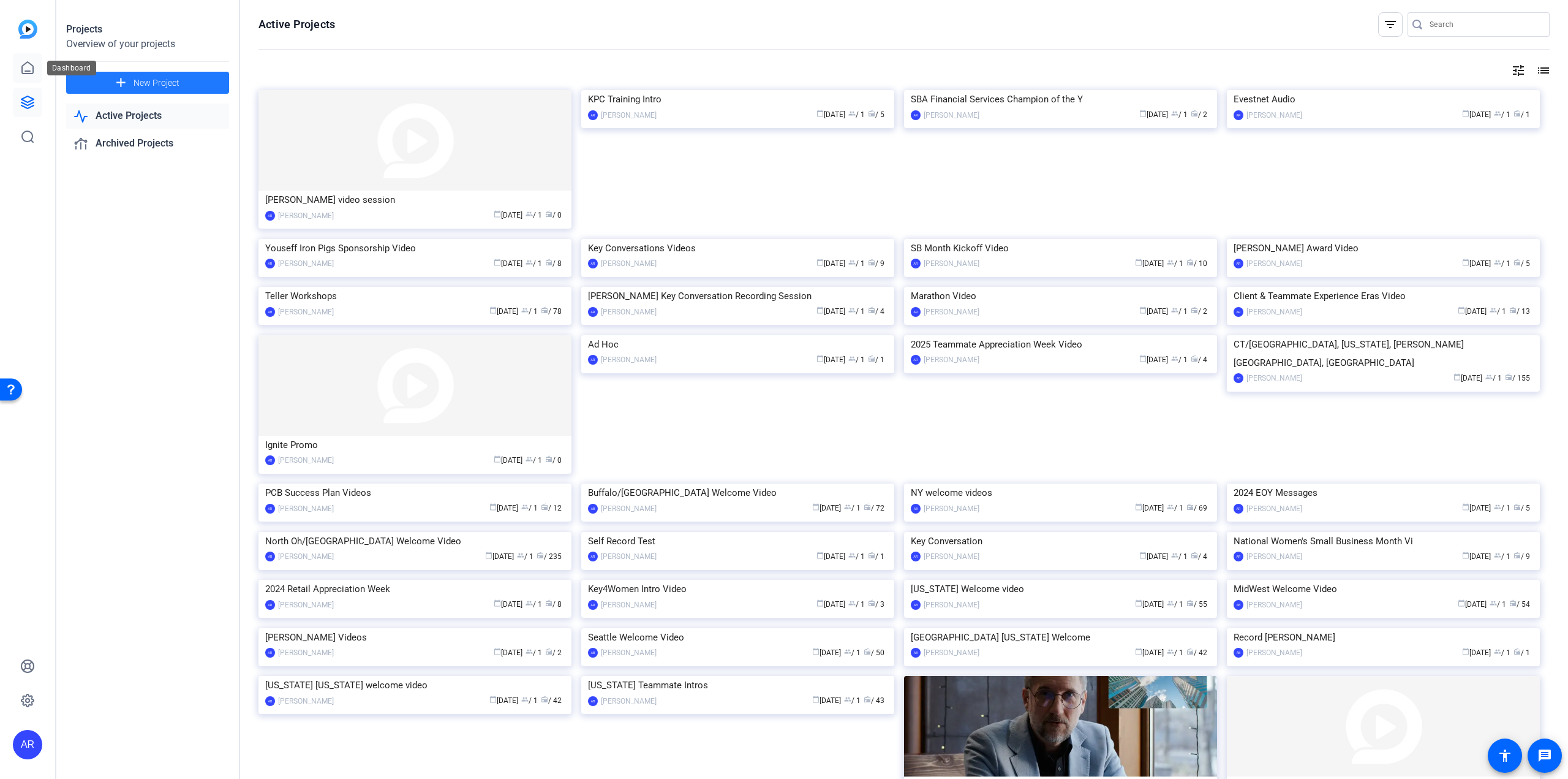
click at [18, 73] on link at bounding box center [27, 68] width 29 height 29
